Goal: Task Accomplishment & Management: Complete application form

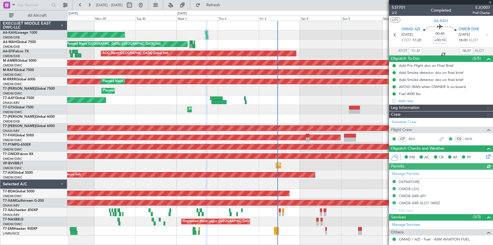
type input "[PERSON_NAME] ([PERSON_NAME])"
type input "7399"
type input "[PERSON_NAME] ([PERSON_NAME])"
type input "7399"
type input "[PERSON_NAME] ([PERSON_NAME])"
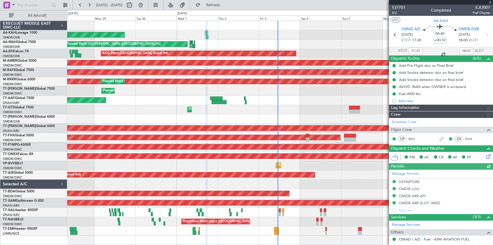
type input "7399"
type input "[PERSON_NAME] ([PERSON_NAME])"
type input "7399"
type input "[PERSON_NAME] ([PERSON_NAME])"
type input "7399"
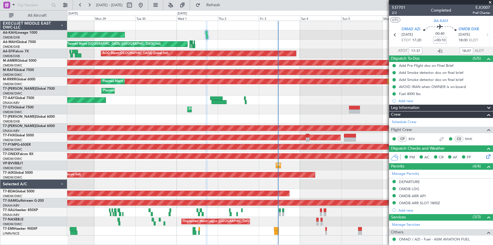
click at [491, 0] on span at bounding box center [490, 2] width 6 height 5
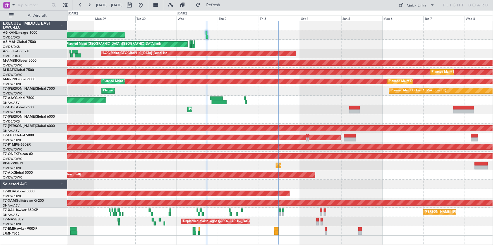
type input "0"
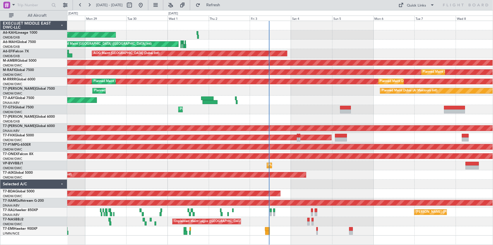
click at [396, 107] on div "Planned Maint Dubai (Al Maktoum Intl)" at bounding box center [280, 109] width 426 height 9
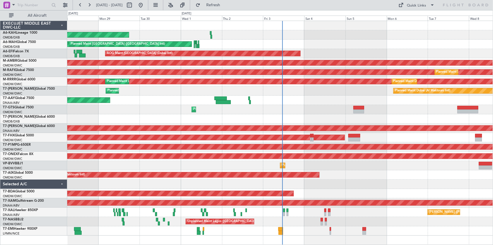
click at [136, 108] on div "Planned Maint Dubai (Al Maktoum Intl)" at bounding box center [280, 109] width 426 height 9
click at [33, 31] on link "A6-KAH Lineage 1000" at bounding box center [20, 32] width 34 height 3
